Goal: Check status: Check status

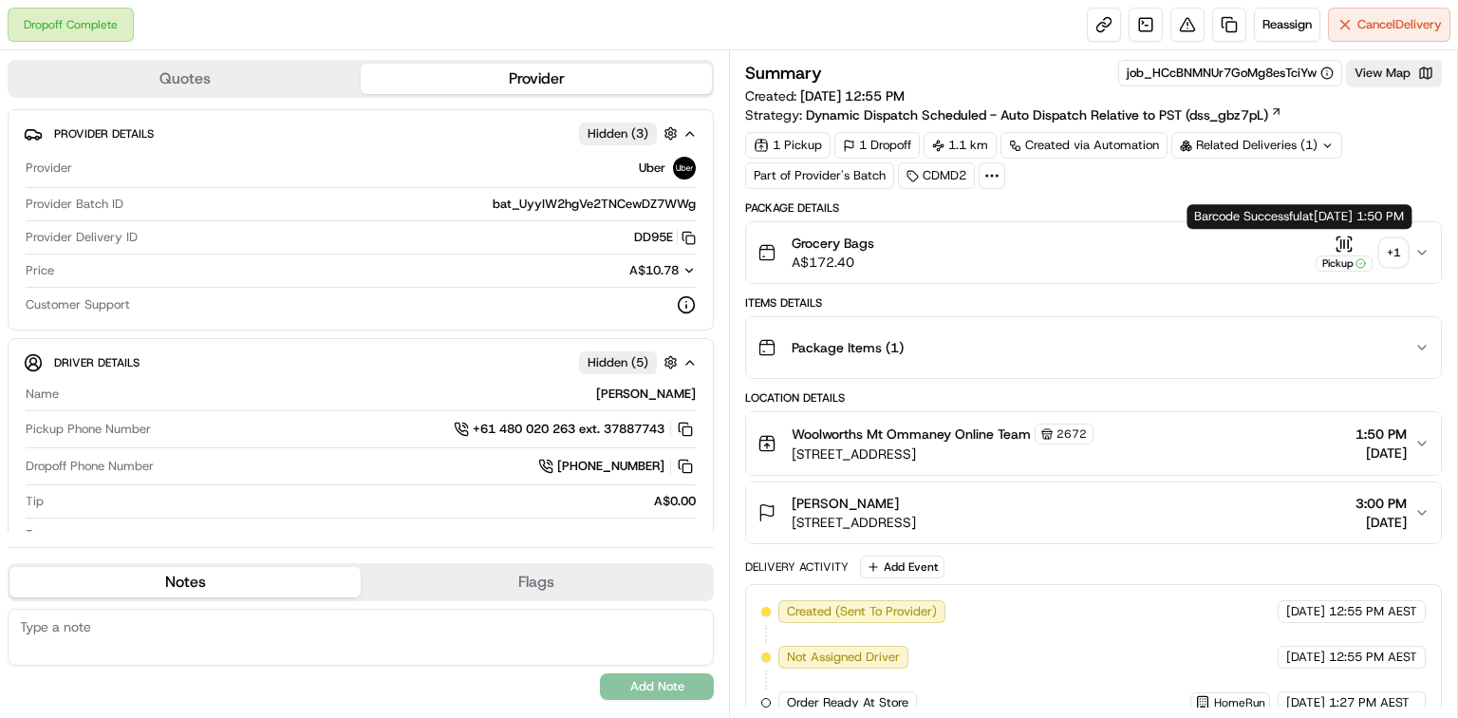
click at [1342, 236] on icon "button" at bounding box center [1344, 243] width 19 height 19
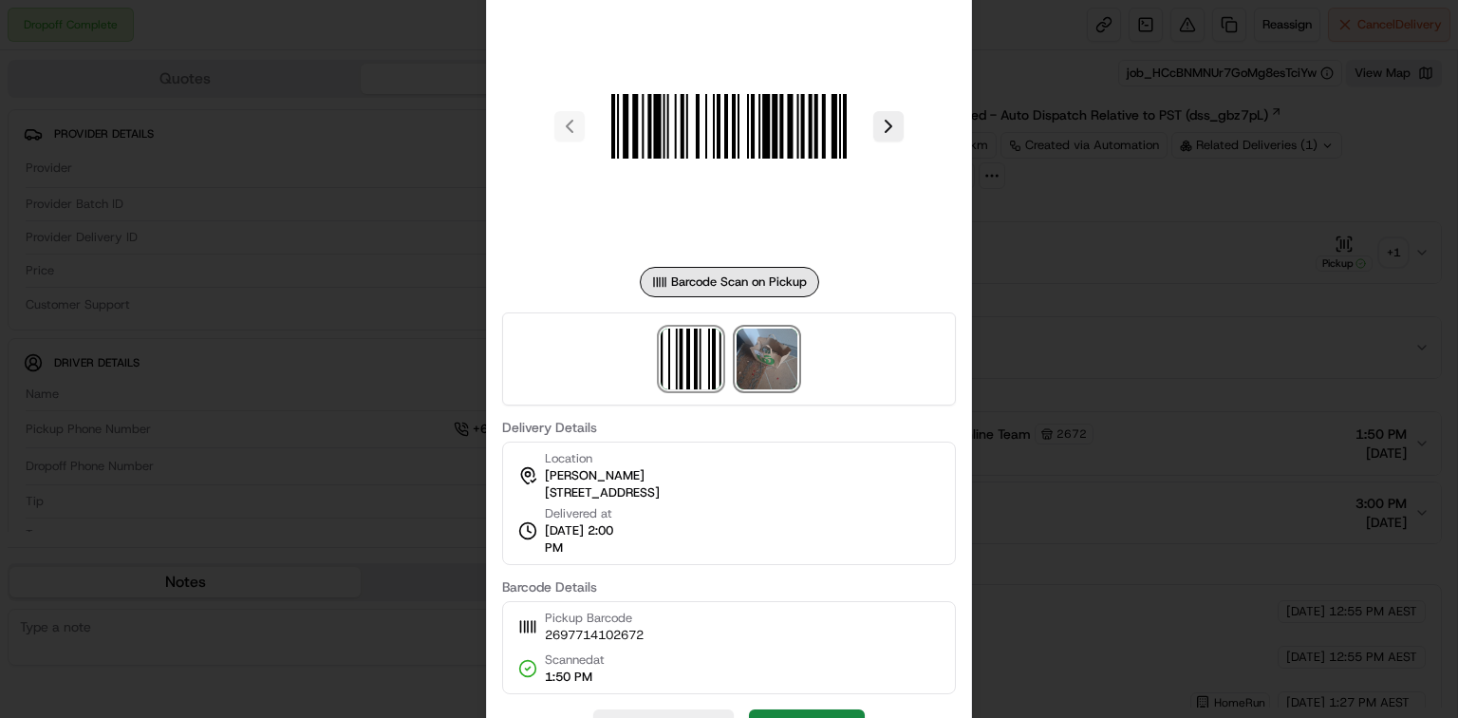
click at [772, 370] on img at bounding box center [767, 358] width 61 height 61
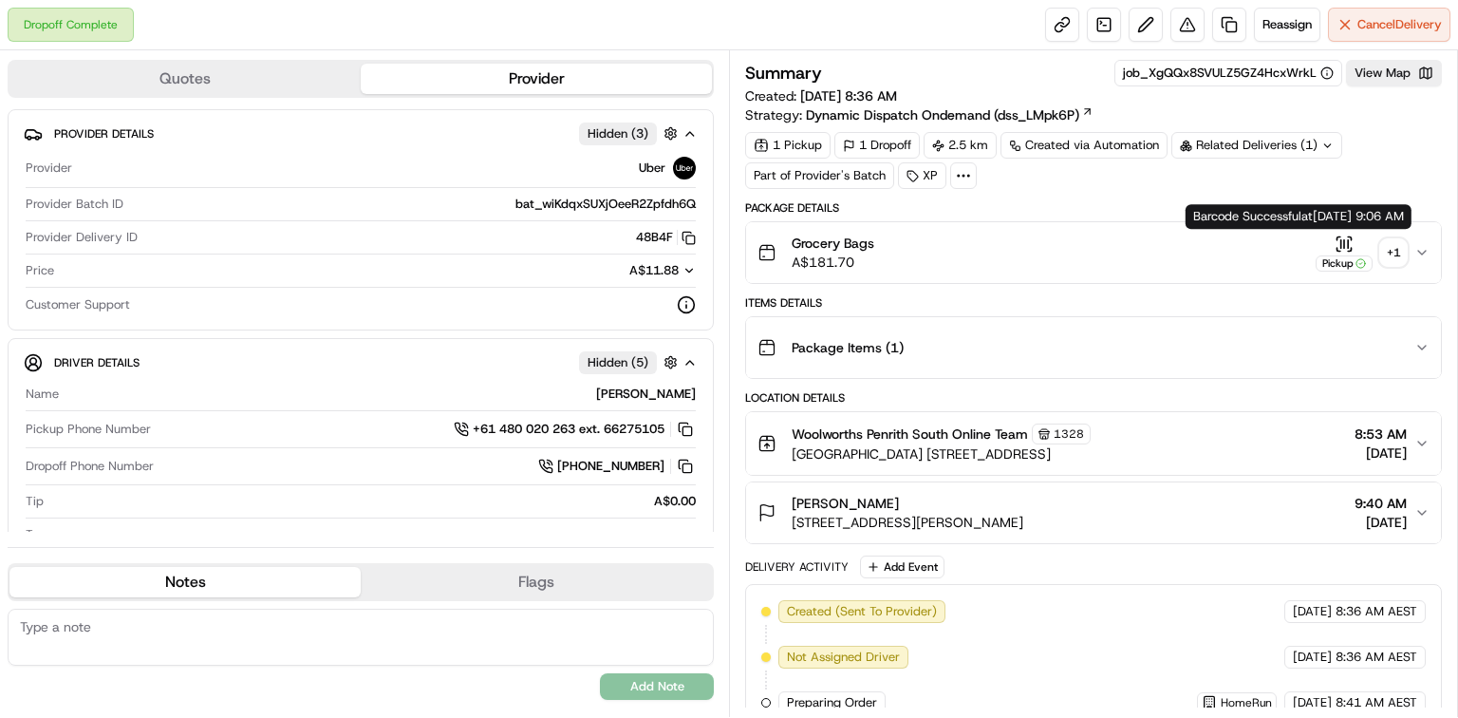
click at [1340, 241] on icon "button" at bounding box center [1344, 243] width 19 height 19
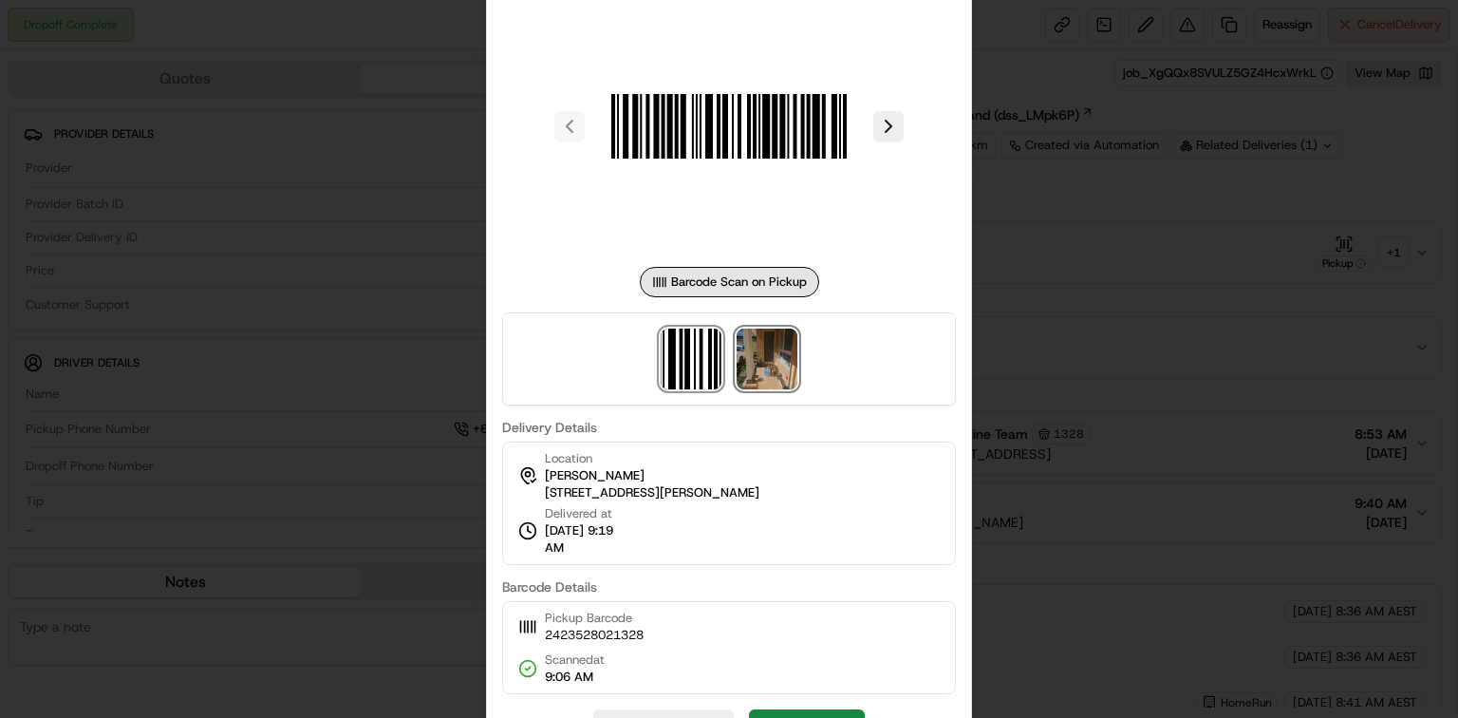
click at [790, 367] on img at bounding box center [767, 358] width 61 height 61
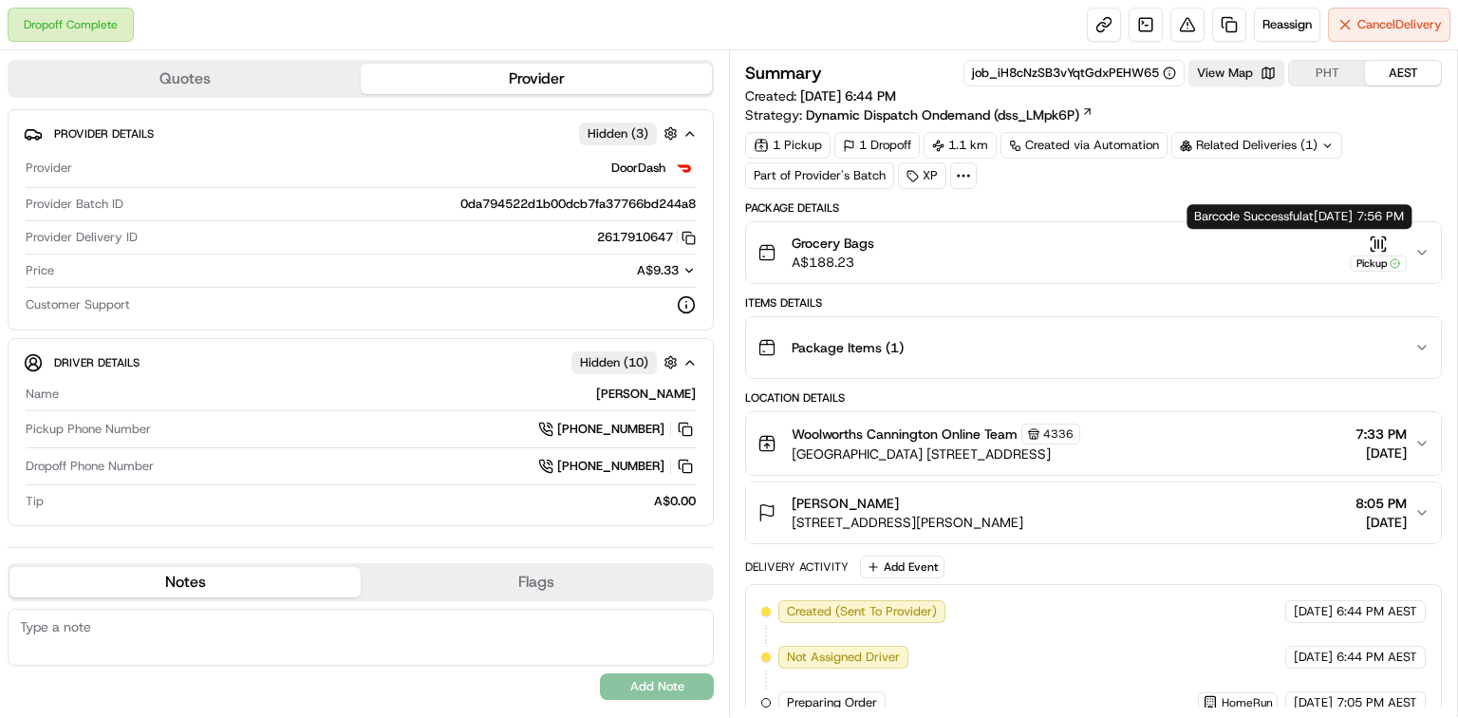
click at [1392, 242] on div "Pickup" at bounding box center [1378, 252] width 57 height 37
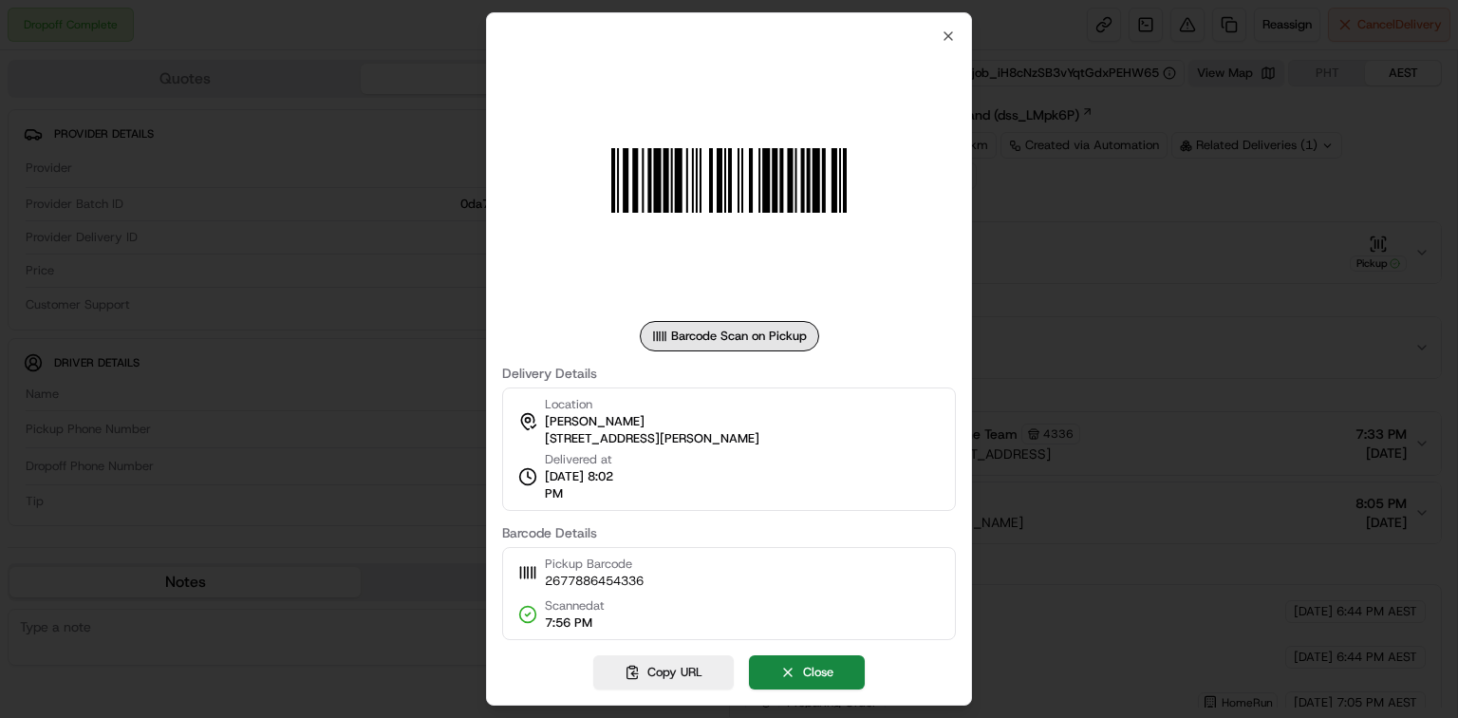
click at [1225, 447] on div at bounding box center [729, 359] width 1458 height 718
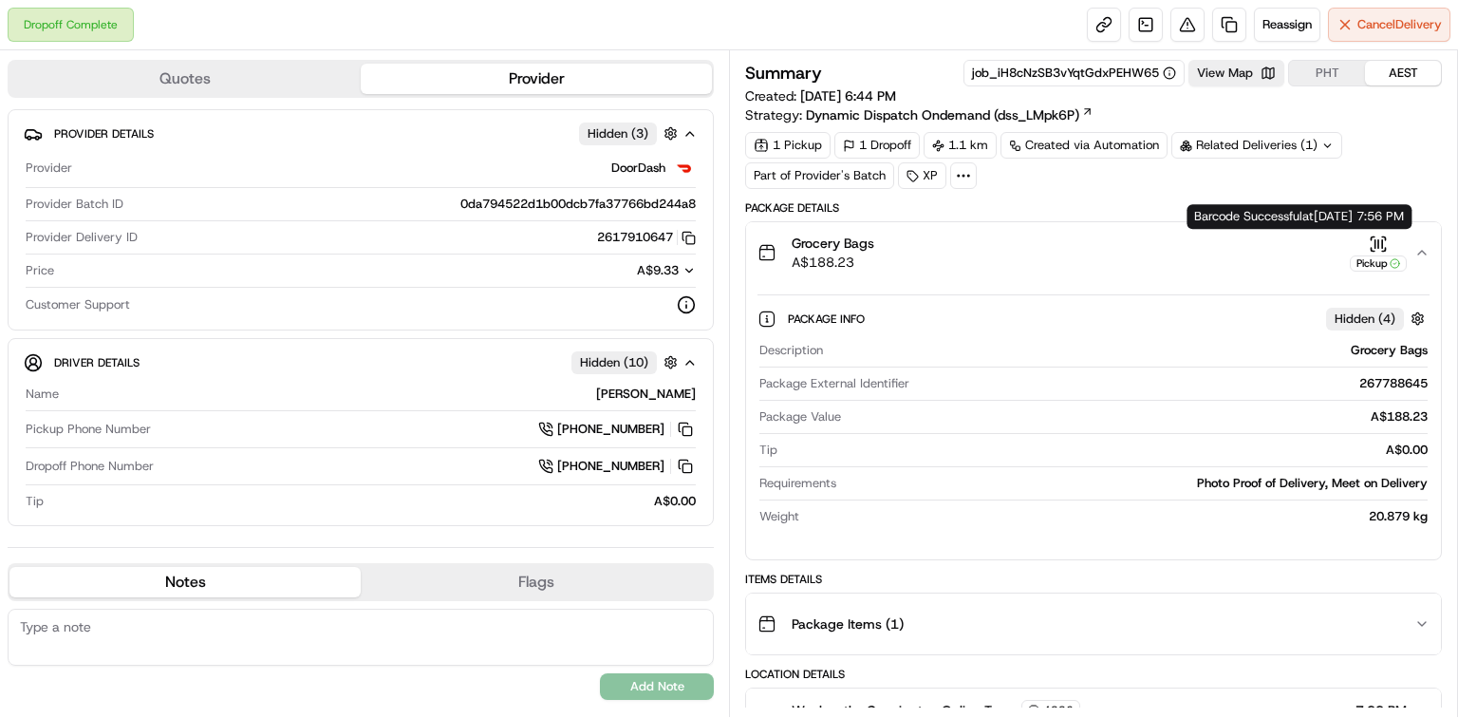
click at [1371, 243] on icon "button" at bounding box center [1378, 243] width 19 height 19
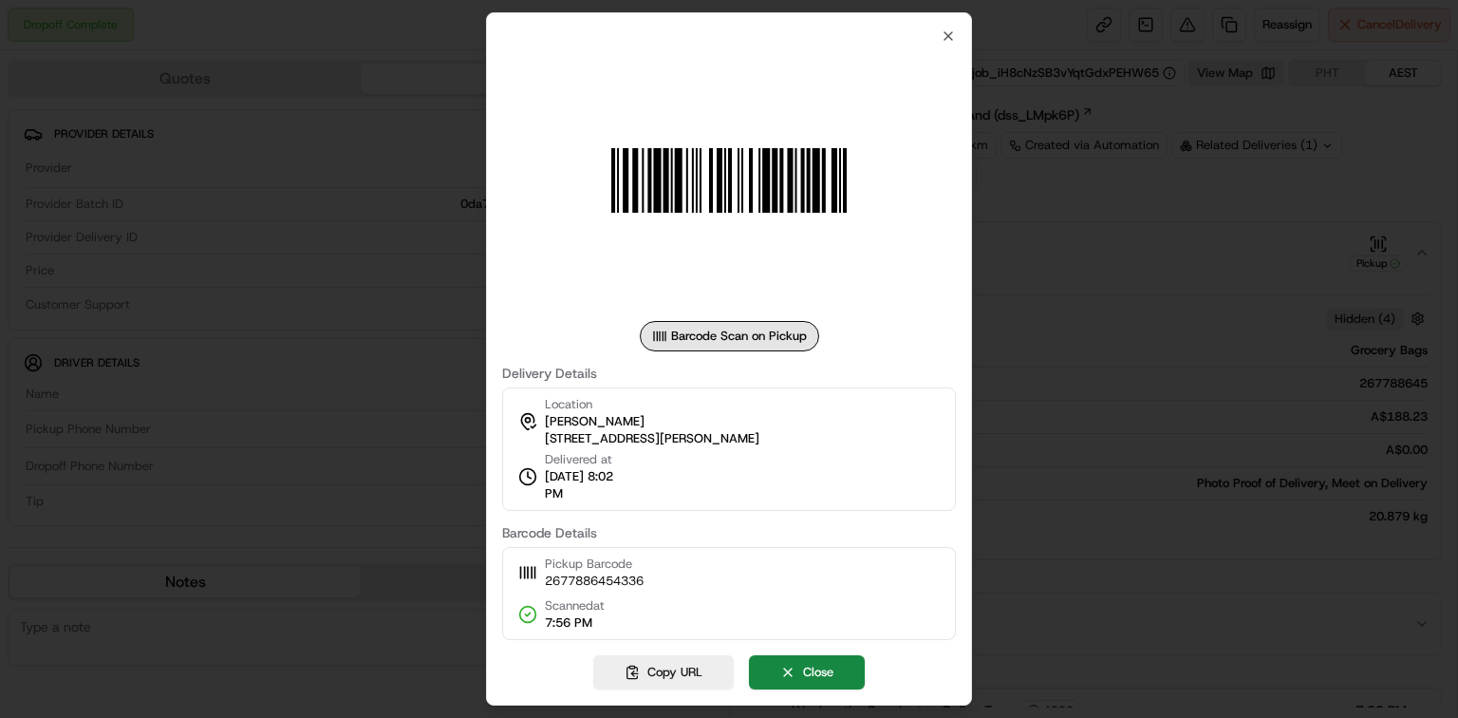
click at [1119, 442] on div at bounding box center [729, 359] width 1458 height 718
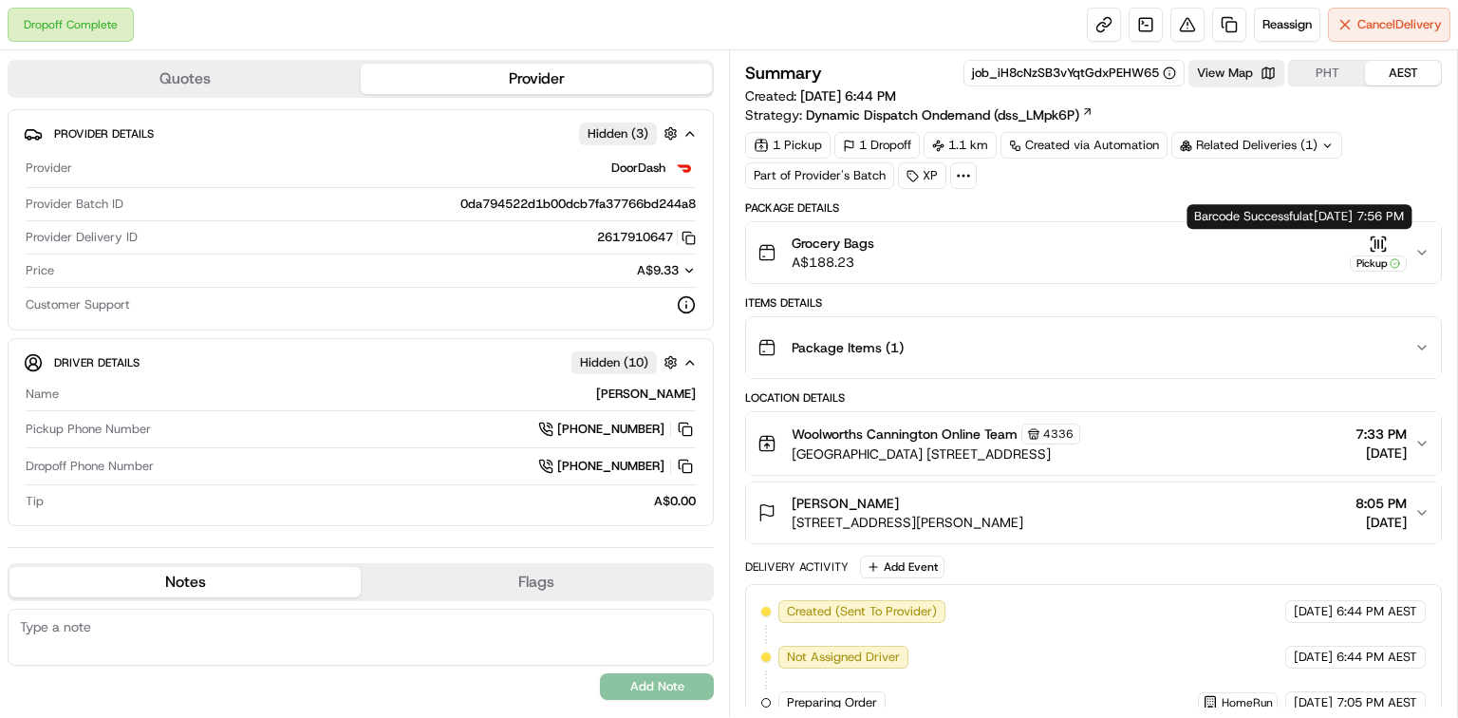
click at [1385, 243] on icon "button" at bounding box center [1378, 243] width 19 height 19
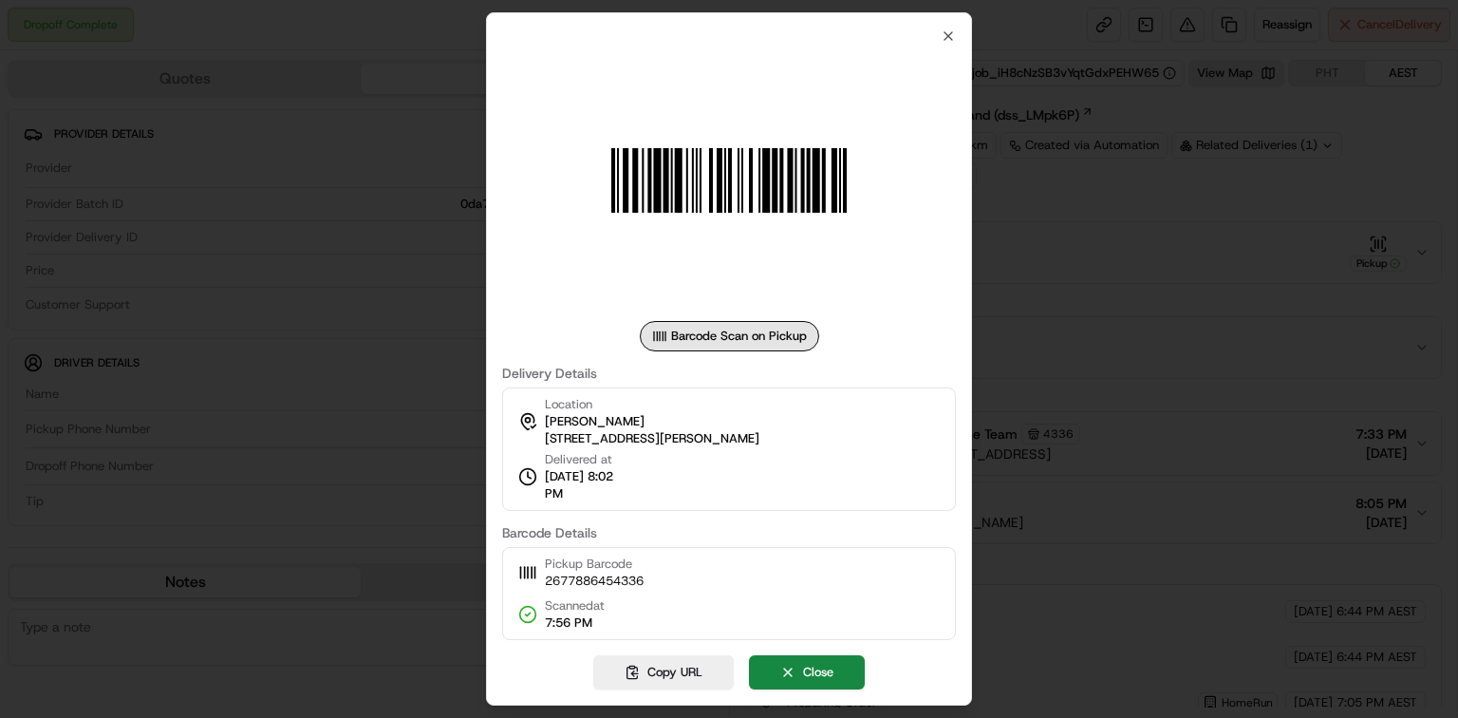
click at [1276, 376] on div at bounding box center [729, 359] width 1458 height 718
